Goal: Task Accomplishment & Management: Use online tool/utility

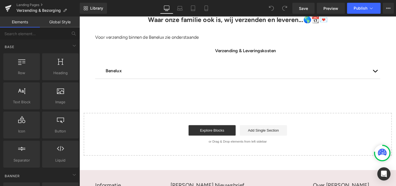
scroll to position [58, 0]
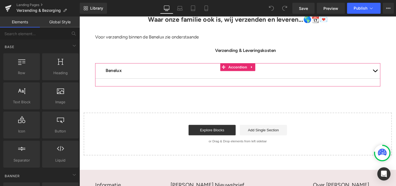
click at [390, 75] on span "button" at bounding box center [390, 75] width 0 height 0
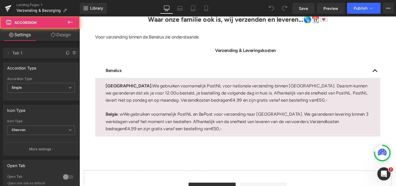
scroll to position [0, 0]
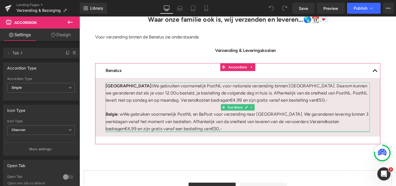
click at [176, 138] on div at bounding box center [246, 137] width 278 height 1
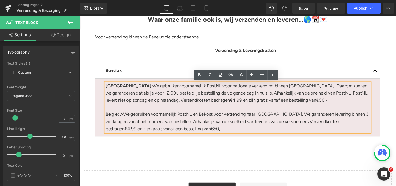
click at [218, 132] on span "4,99 en zijn gratis vanaf een bestelling van" at bounding box center [174, 135] width 88 height 6
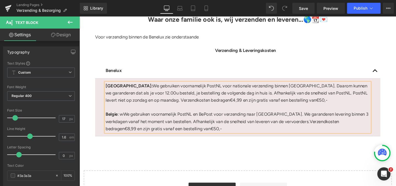
click at [217, 132] on span ",99 en zijn gratis vanaf een bestelling van" at bounding box center [175, 135] width 85 height 6
click at [217, 136] on span "€50,-" at bounding box center [223, 135] width 12 height 6
click at [126, 118] on p "Belgie : wWe gebruiken voornamelijk PostNL en BePost voor verzending naar [GEOG…" at bounding box center [246, 127] width 278 height 23
drag, startPoint x: 368, startPoint y: 128, endPoint x: 356, endPoint y: 128, distance: 12.1
click at [356, 128] on p "Belgie : We gebruiken voornamelijk PostNL en BePost voor verzending naar [GEOGR…" at bounding box center [246, 127] width 278 height 23
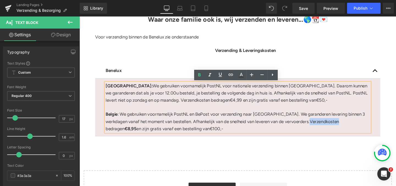
drag, startPoint x: 333, startPoint y: 127, endPoint x: 302, endPoint y: 128, distance: 30.3
click at [302, 128] on span "Verzendkosten bedragen" at bounding box center [229, 130] width 245 height 13
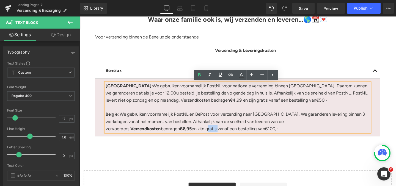
drag, startPoint x: 119, startPoint y: 136, endPoint x: 108, endPoint y: 135, distance: 11.0
click at [198, 135] on span "en zijn gratis vanaf een bestelling van" at bounding box center [236, 135] width 77 height 6
drag, startPoint x: 189, startPoint y: 134, endPoint x: 174, endPoint y: 134, distance: 15.1
click at [174, 134] on p "Belgie : We gebruiken voornamelijk PostNL en BePost voor verzending naar [GEOGR…" at bounding box center [246, 127] width 278 height 23
click at [208, 123] on p "Belgie : We gebruiken voornamelijk PostNL en BePost voor verzending naar [GEOGR…" at bounding box center [246, 127] width 278 height 23
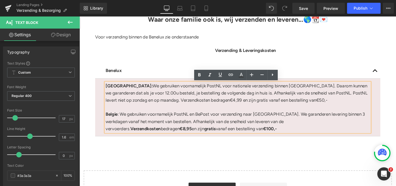
click at [211, 132] on span "en zijn" at bounding box center [204, 135] width 13 height 6
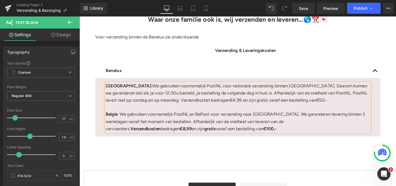
click at [241, 105] on span "4,99 en zijn gratis vanaf een bestelling van" at bounding box center [285, 105] width 88 height 6
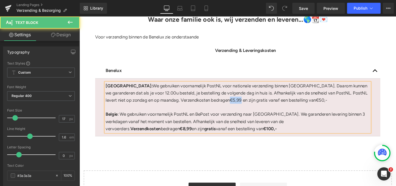
drag, startPoint x: 208, startPoint y: 105, endPoint x: 196, endPoint y: 105, distance: 11.6
click at [196, 105] on p "[GEOGRAPHIC_DATA]: We gebruiken voornamelijk PostNL voor nationale verzending b…" at bounding box center [246, 97] width 278 height 23
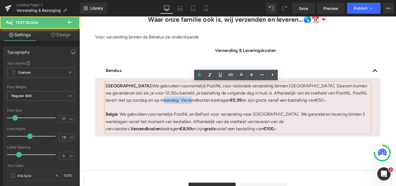
drag, startPoint x: 174, startPoint y: 105, endPoint x: 143, endPoint y: 103, distance: 30.6
click at [143, 103] on p "[GEOGRAPHIC_DATA]: We gebruiken voornamelijk PostNL voor nationale verzending b…" at bounding box center [246, 97] width 278 height 23
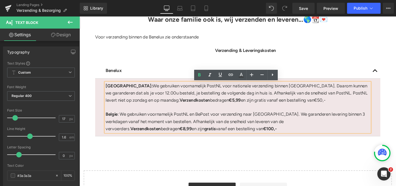
click at [326, 106] on span "€50,-" at bounding box center [332, 105] width 12 height 6
drag, startPoint x: 305, startPoint y: 106, endPoint x: 292, endPoint y: 106, distance: 13.2
click at [292, 106] on p "[GEOGRAPHIC_DATA]: We gebruiken voornamelijk PostNL voor nationale verzending b…" at bounding box center [246, 97] width 278 height 23
click at [271, 112] on p at bounding box center [246, 111] width 278 height 7
click at [324, 156] on div "Waar onze familie ook is, wij verzenden en leveren...🌎📆💌 Heading Voor verzendin…" at bounding box center [246, 119] width 333 height 209
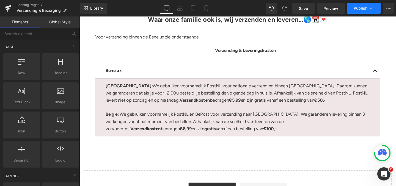
click at [363, 8] on span "Publish" at bounding box center [361, 8] width 14 height 4
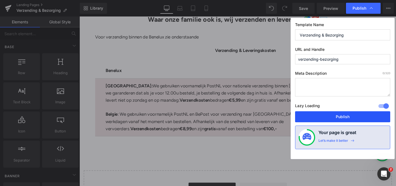
click at [346, 114] on button "Publish" at bounding box center [342, 116] width 95 height 11
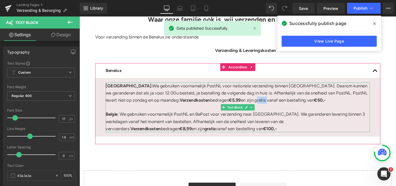
drag, startPoint x: 238, startPoint y: 105, endPoint x: 227, endPoint y: 106, distance: 11.0
click at [249, 106] on span "en zijn gratis vanaf een bestelling van" at bounding box center [287, 105] width 77 height 6
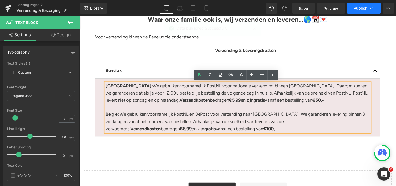
click at [360, 8] on span "Publish" at bounding box center [361, 8] width 14 height 4
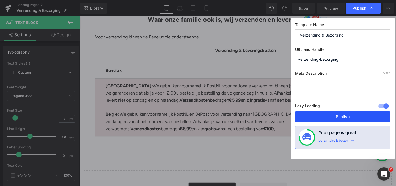
click at [324, 114] on button "Publish" at bounding box center [342, 116] width 95 height 11
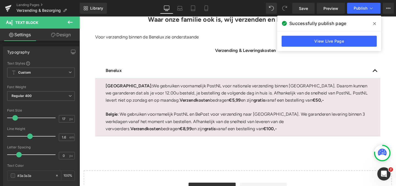
click at [376, 24] on span at bounding box center [374, 23] width 9 height 9
